Goal: Find specific page/section

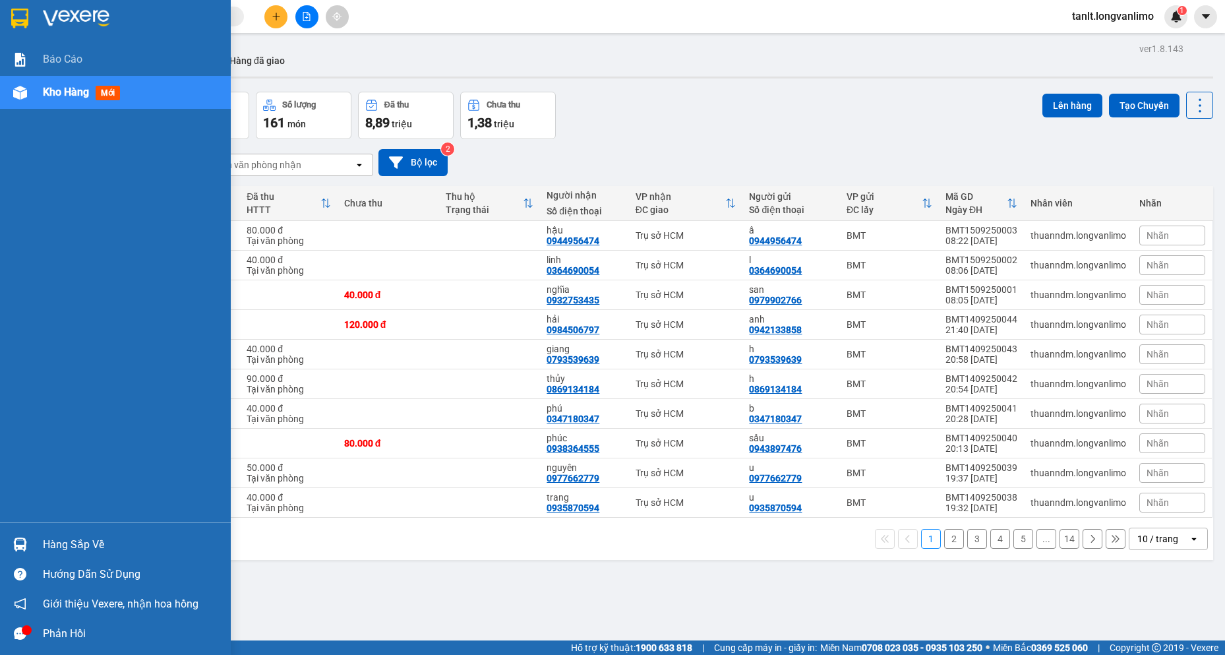
click at [24, 98] on img at bounding box center [20, 93] width 14 height 14
click at [34, 20] on div at bounding box center [115, 21] width 231 height 43
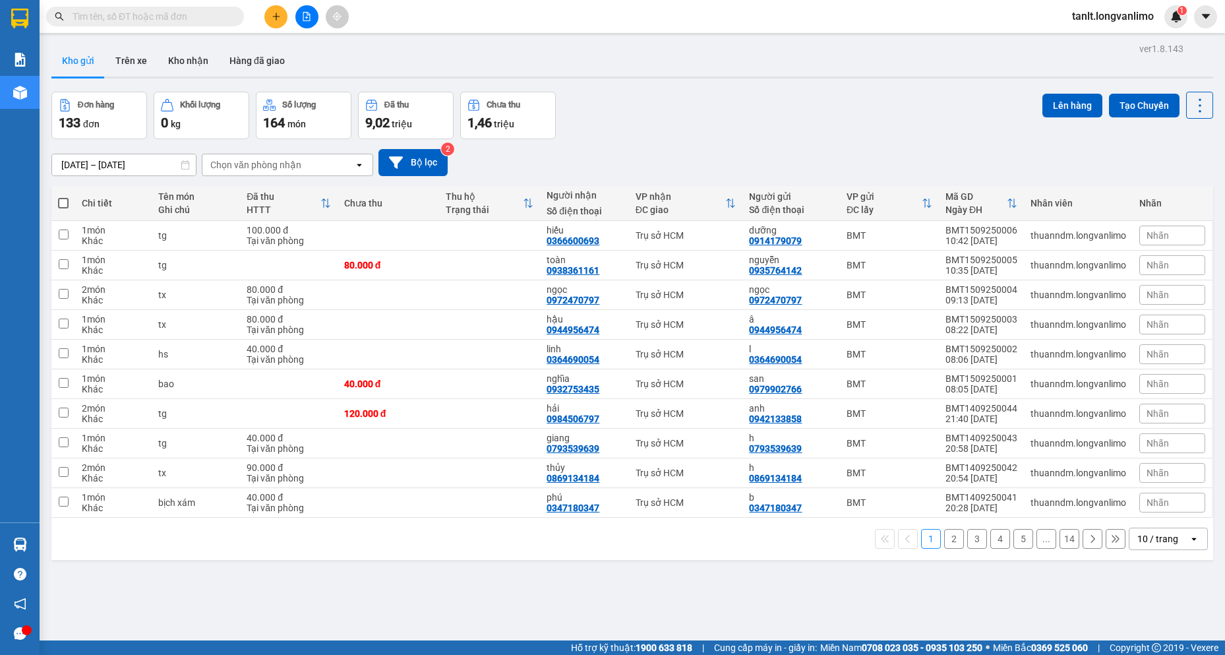
click at [705, 112] on div "Đơn hàng 133 đơn Khối lượng 0 kg Số lượng 164 món Đã thu 9,02 triệu Chưa thu 1,…" at bounding box center [632, 115] width 1162 height 47
click at [740, 105] on div "Đơn hàng 133 đơn Khối lượng 0 kg Số lượng 164 món Đã thu 9,02 triệu Chưa thu 1,…" at bounding box center [632, 115] width 1162 height 47
click at [904, 136] on div "Đơn hàng 133 đơn Khối lượng 0 kg Số lượng 164 món Đã thu 9,02 triệu Chưa thu 1,…" at bounding box center [632, 115] width 1162 height 47
